Goal: Navigation & Orientation: Find specific page/section

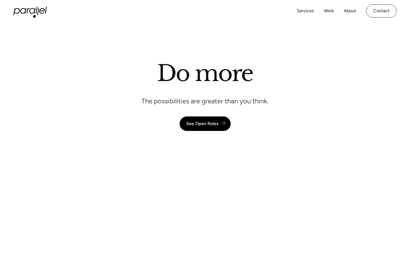
click at [34, 16] on div "Services Work About Careers Contact LinkedIn Twitter (X)" at bounding box center [204, 11] width 383 height 22
click at [34, 11] on icon "home" at bounding box center [29, 11] width 33 height 8
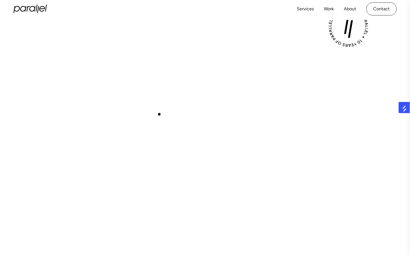
scroll to position [157, 0]
